Goal: Task Accomplishment & Management: Complete application form

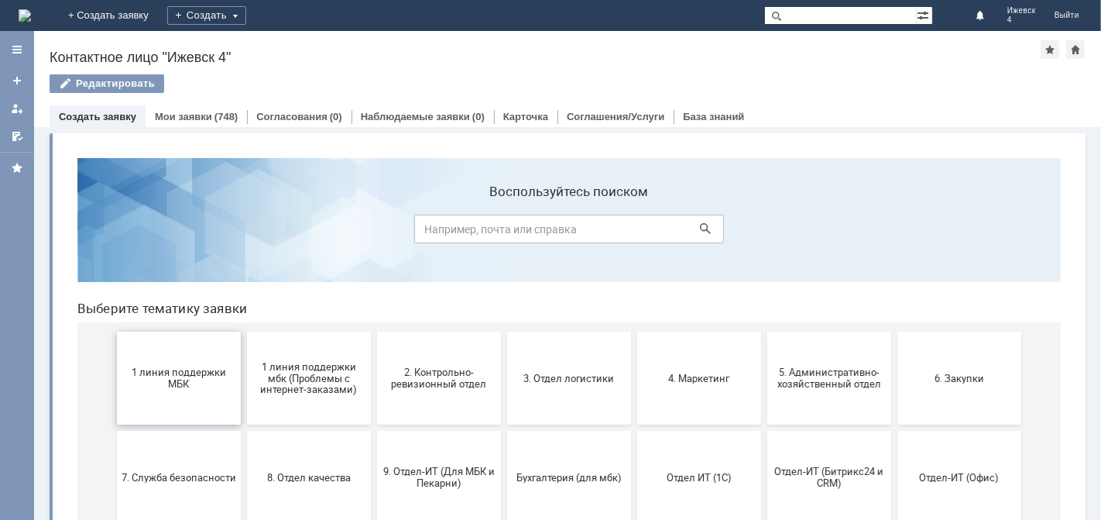
click at [193, 366] on span "1 линия поддержки МБК" at bounding box center [178, 377] width 115 height 23
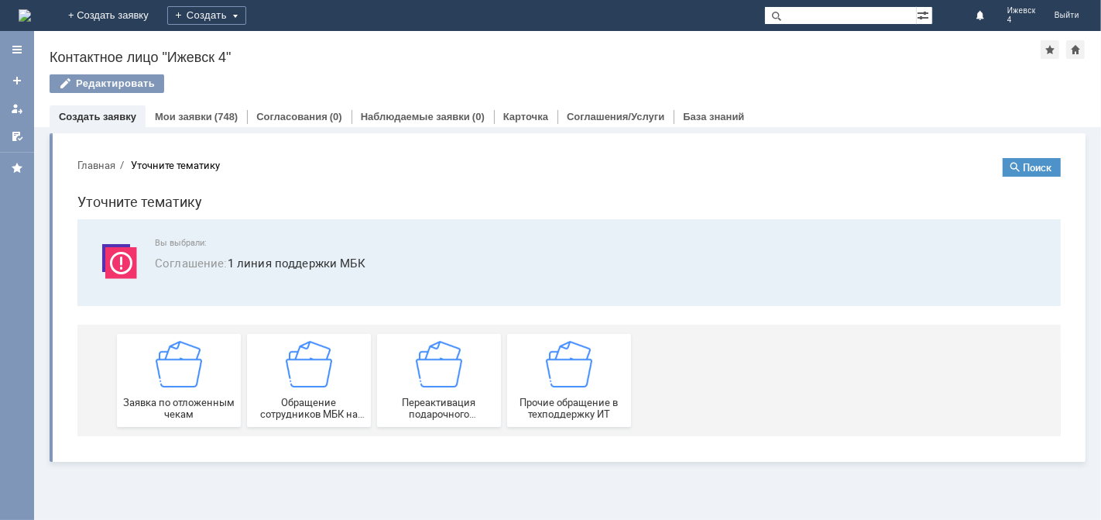
click at [183, 383] on img at bounding box center [178, 363] width 46 height 46
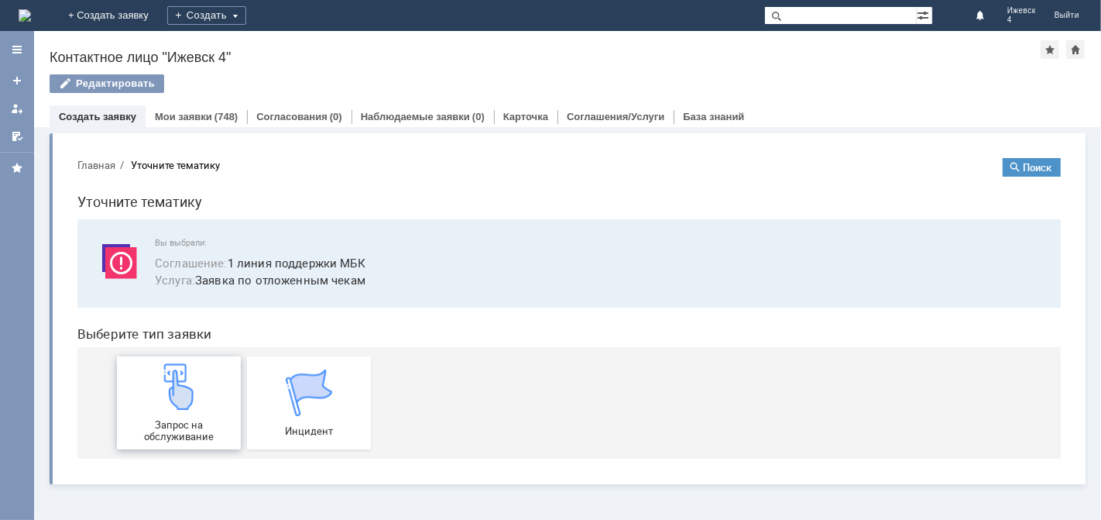
drag, startPoint x: 247, startPoint y: 528, endPoint x: 181, endPoint y: 383, distance: 159.8
click at [181, 383] on img at bounding box center [178, 385] width 46 height 46
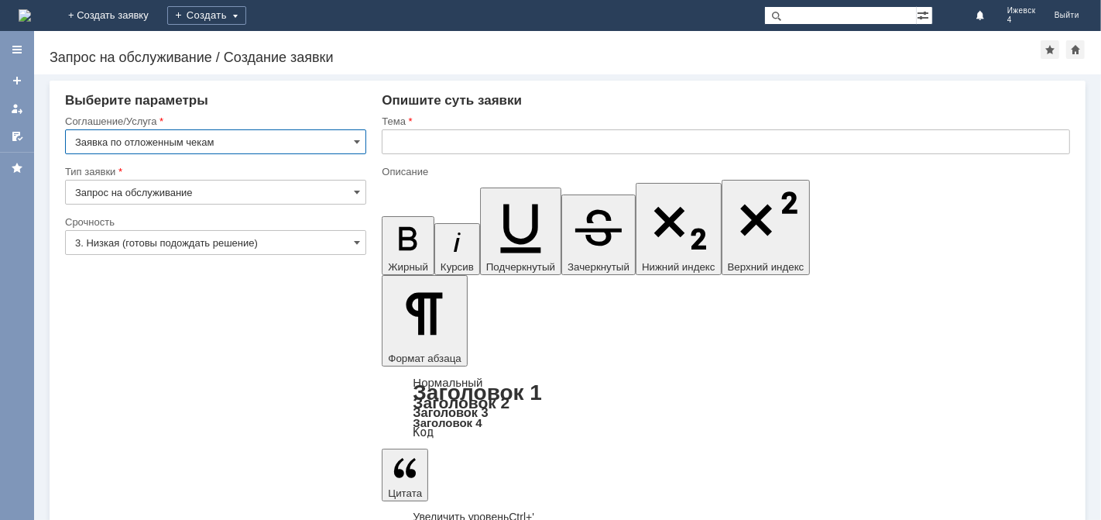
click at [417, 144] on input "text" at bounding box center [726, 141] width 689 height 25
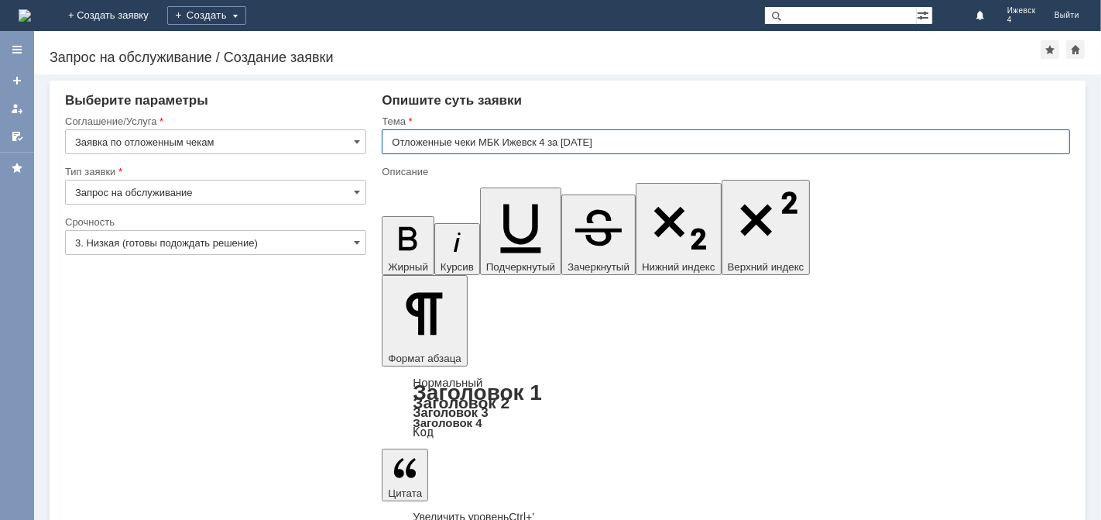
type input "Отложенные чеки МБК Ижевск 4 за [DATE]"
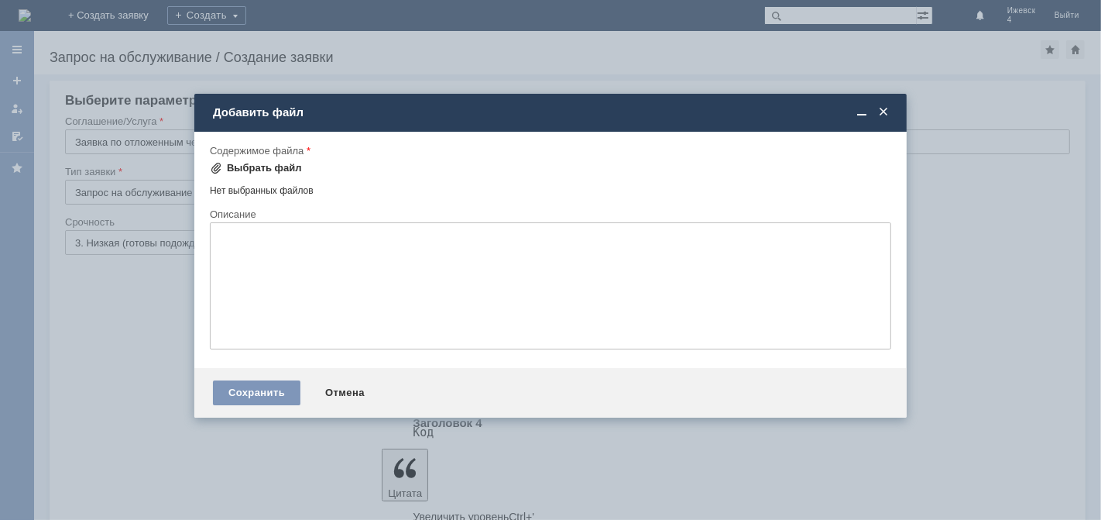
click at [245, 164] on div "Выбрать файл" at bounding box center [264, 168] width 75 height 12
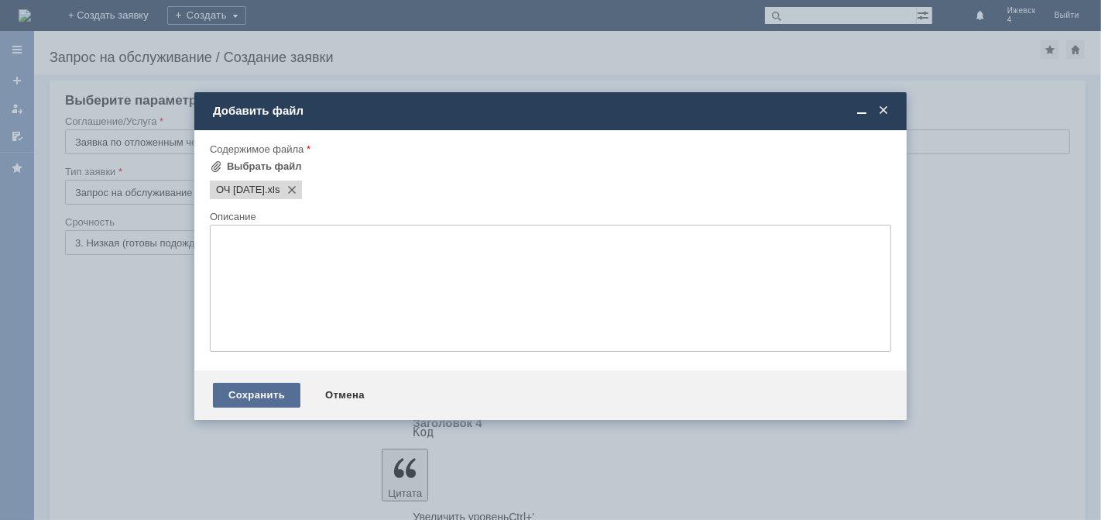
click at [266, 397] on div "Сохранить" at bounding box center [257, 395] width 88 height 25
